Goal: Book appointment/travel/reservation

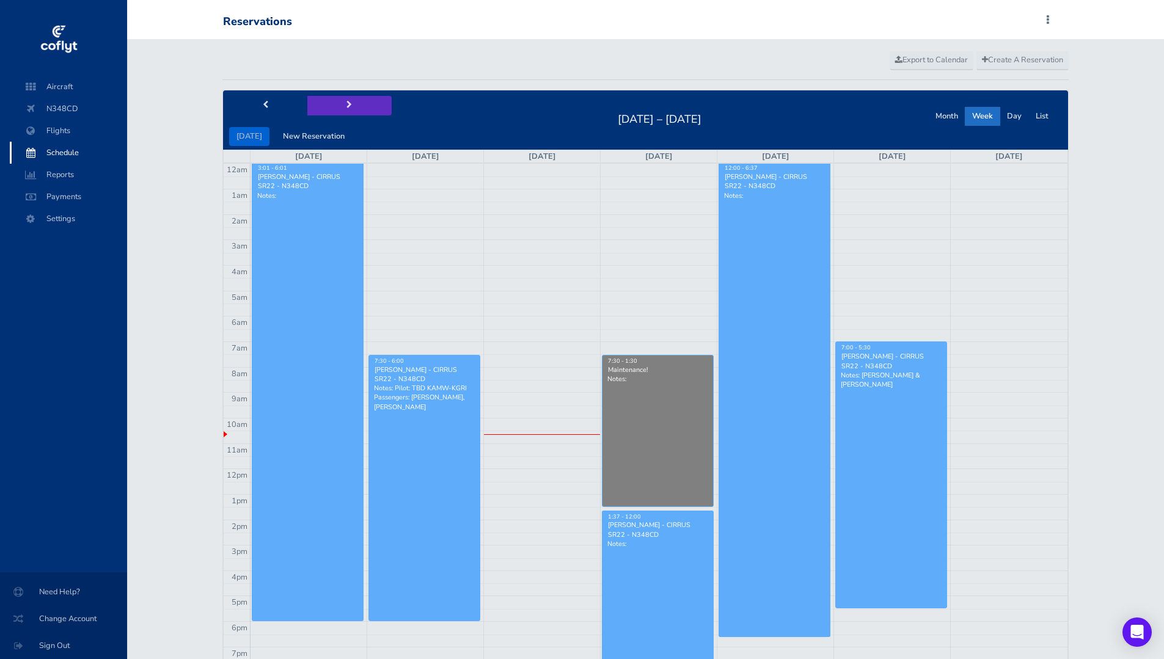
click at [346, 109] on span "next" at bounding box center [348, 105] width 5 height 8
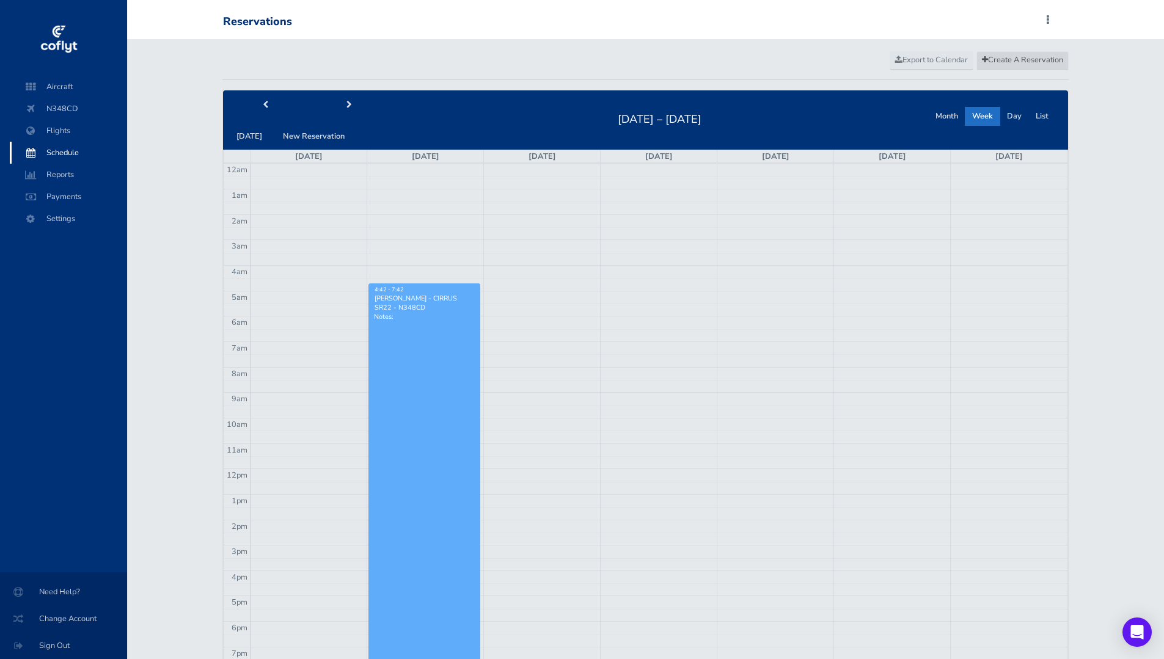
click at [1010, 67] on link "Create A Reservation" at bounding box center [1022, 60] width 92 height 18
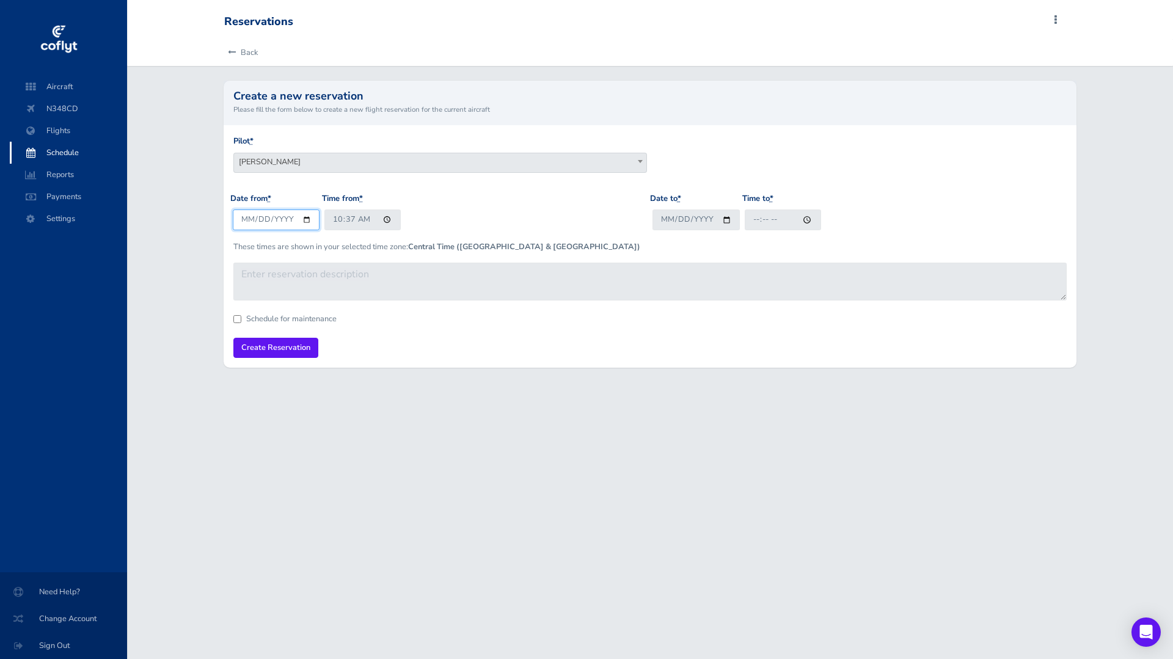
click at [305, 221] on input "[DATE]" at bounding box center [276, 219] width 87 height 20
type input "[DATE]"
click at [385, 220] on input "10:37" at bounding box center [362, 219] width 76 height 20
type input "06:37"
click at [726, 219] on input "Date to *" at bounding box center [695, 219] width 87 height 20
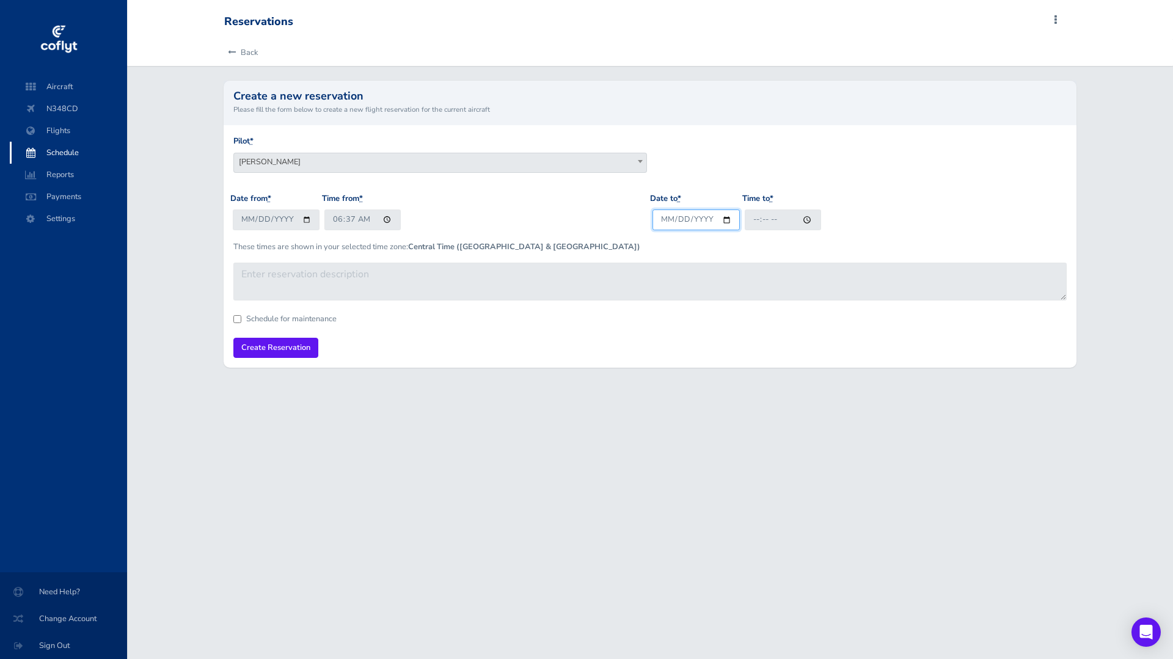
type input "[DATE]"
click at [725, 222] on input "[DATE]" at bounding box center [695, 219] width 87 height 20
click at [803, 221] on input "Time to *" at bounding box center [783, 219] width 76 height 20
type input "20:38"
click at [286, 344] on input "Create Reservation" at bounding box center [275, 348] width 85 height 20
